Goal: Information Seeking & Learning: Learn about a topic

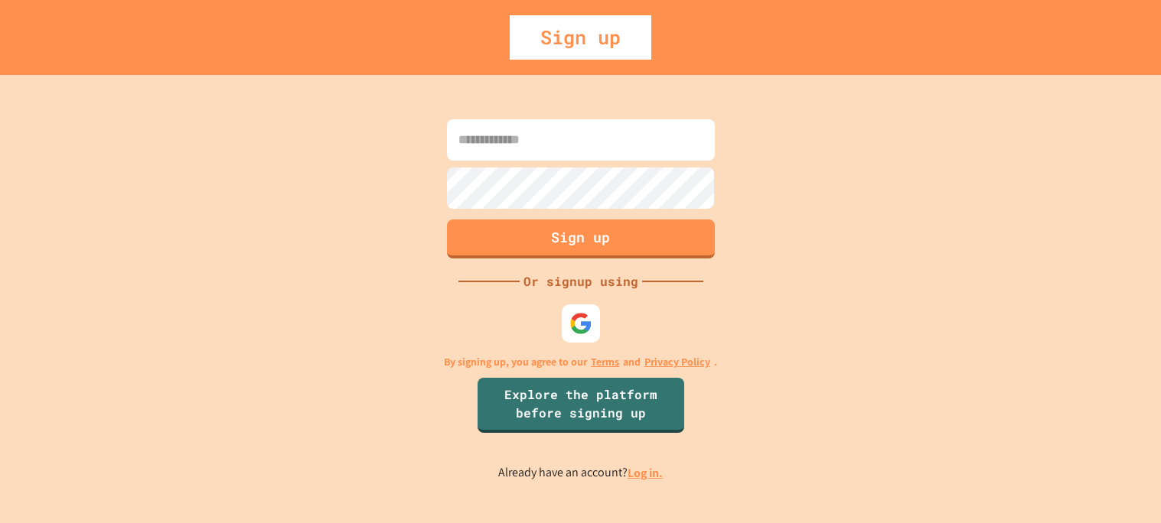
click at [648, 470] on link "Log in." at bounding box center [644, 473] width 35 height 16
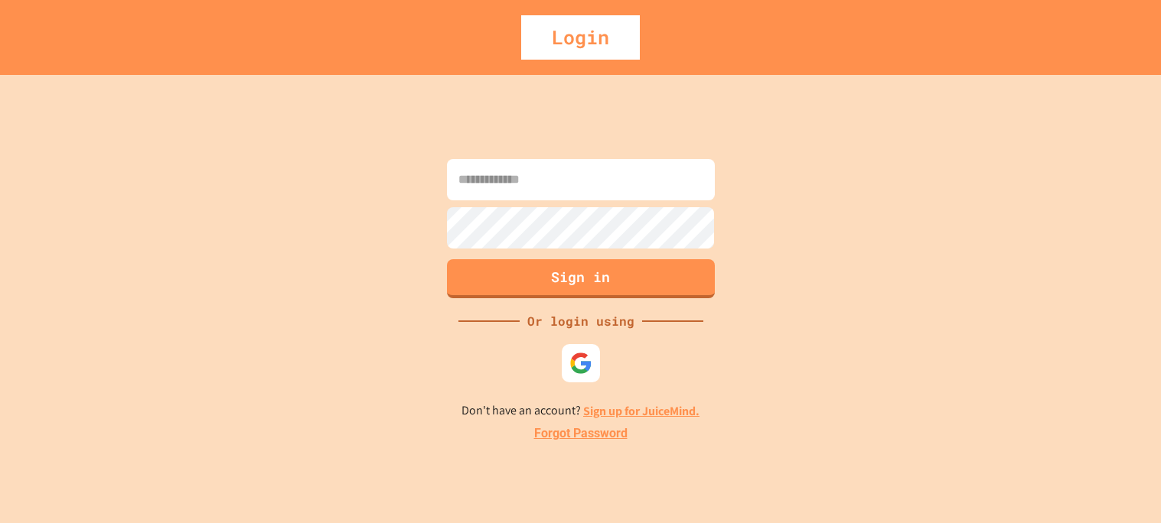
click at [576, 176] on input at bounding box center [581, 179] width 268 height 41
type input "**********"
click at [653, 268] on button "Sign in" at bounding box center [580, 277] width 273 height 40
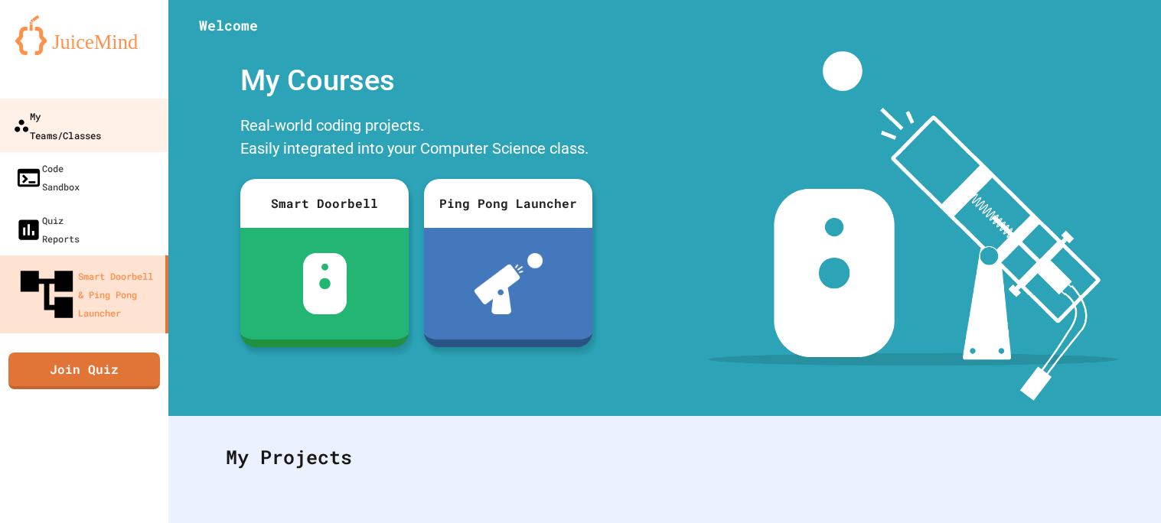
click at [101, 122] on div "My Teams/Classes" at bounding box center [57, 124] width 88 height 37
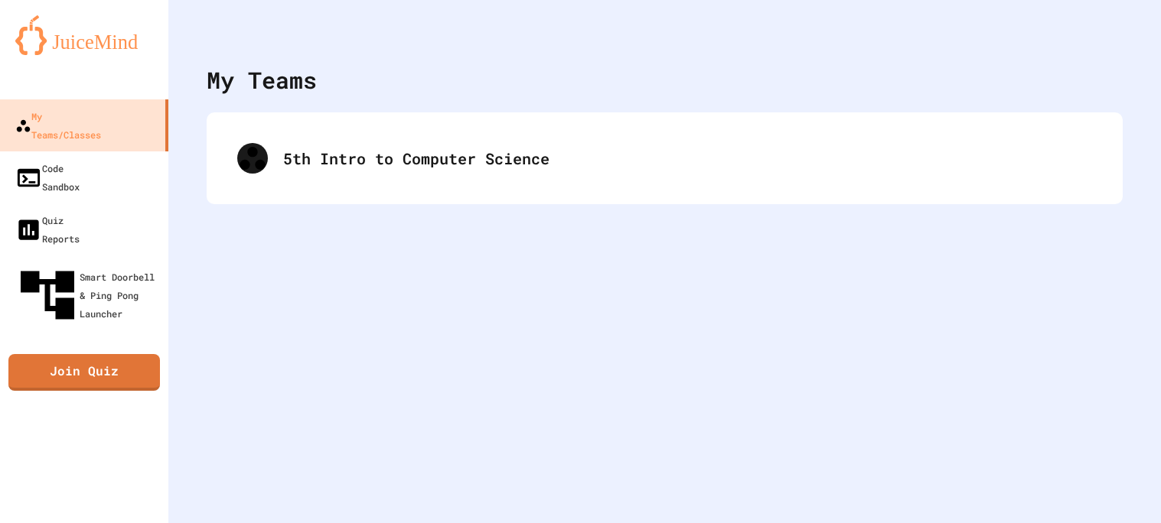
click at [406, 193] on div "5th Intro to Computer Science" at bounding box center [665, 158] width 916 height 92
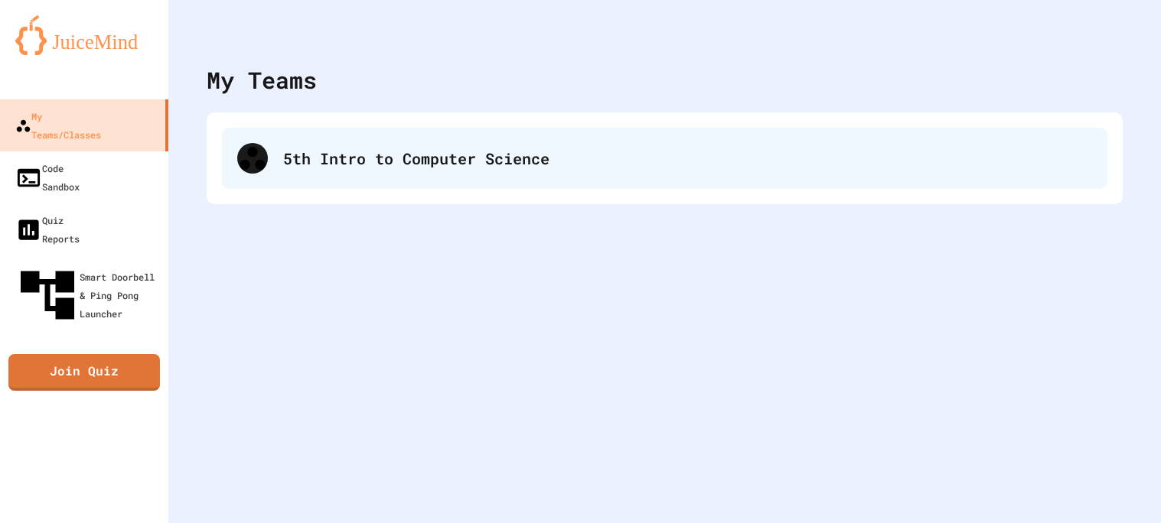
click at [383, 167] on div "5th Intro to Computer Science" at bounding box center [687, 158] width 809 height 23
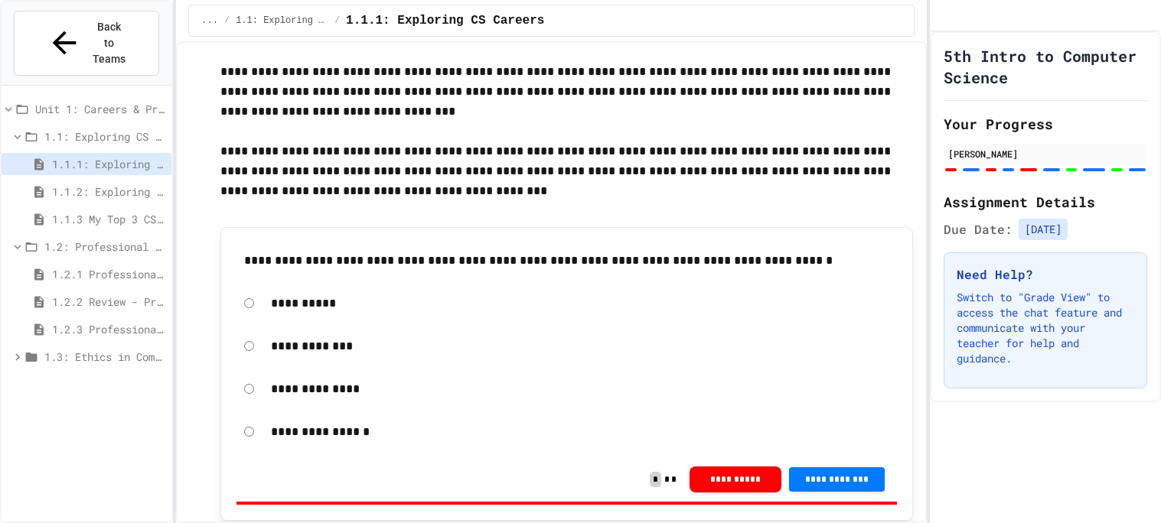
scroll to position [86, 0]
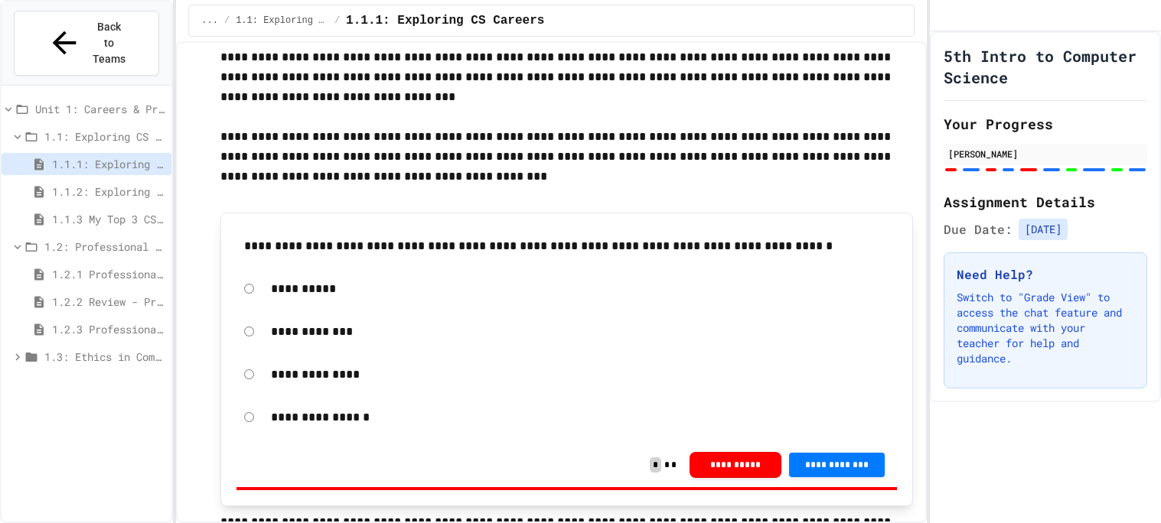
click at [98, 349] on span "1.3: Ethics in Computing" at bounding box center [104, 357] width 121 height 16
click at [103, 376] on span "1.3.1 Ethics in Computer Science" at bounding box center [108, 384] width 113 height 16
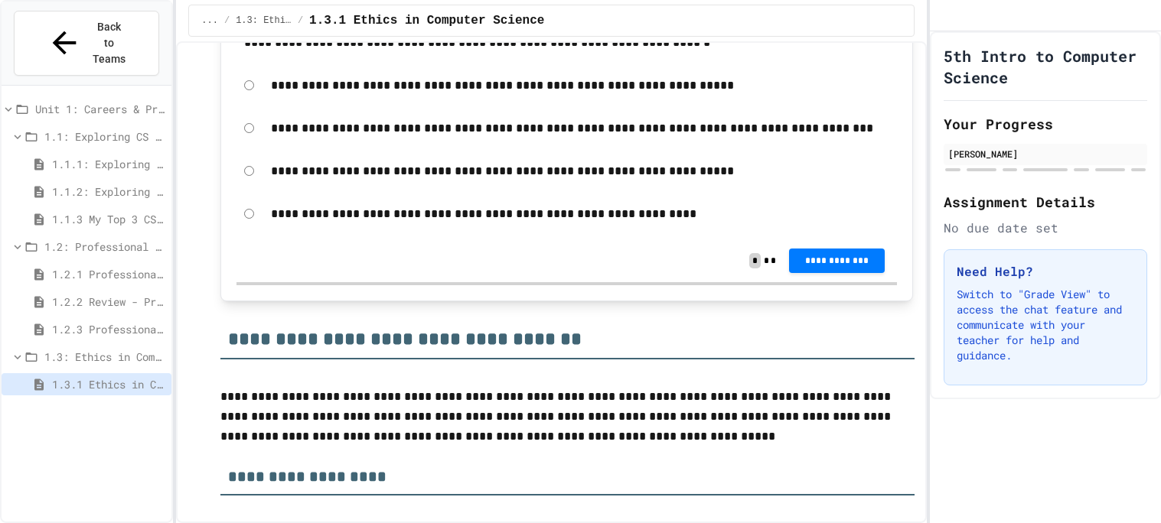
scroll to position [508, 0]
